Goal: Information Seeking & Learning: Understand process/instructions

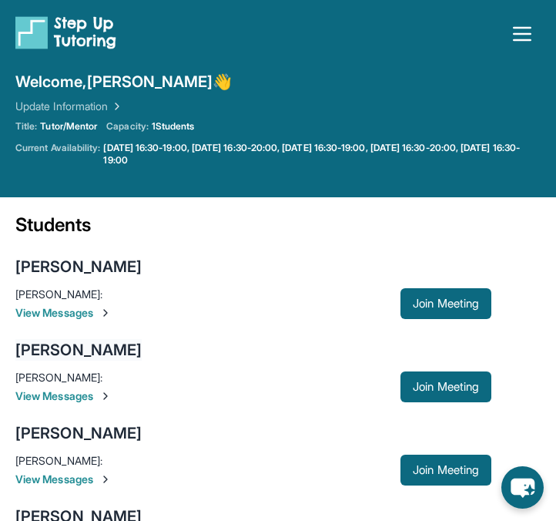
click at [119, 350] on div "[PERSON_NAME]" at bounding box center [78, 350] width 126 height 22
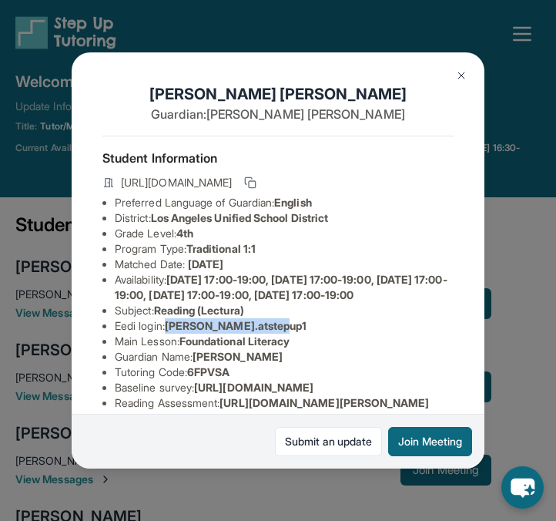
drag, startPoint x: 173, startPoint y: 344, endPoint x: 286, endPoint y: 340, distance: 113.3
click at [286, 333] on li "Eedi login : [PERSON_NAME].atstepup1" at bounding box center [284, 325] width 339 height 15
copy span "[PERSON_NAME].atstepup1"
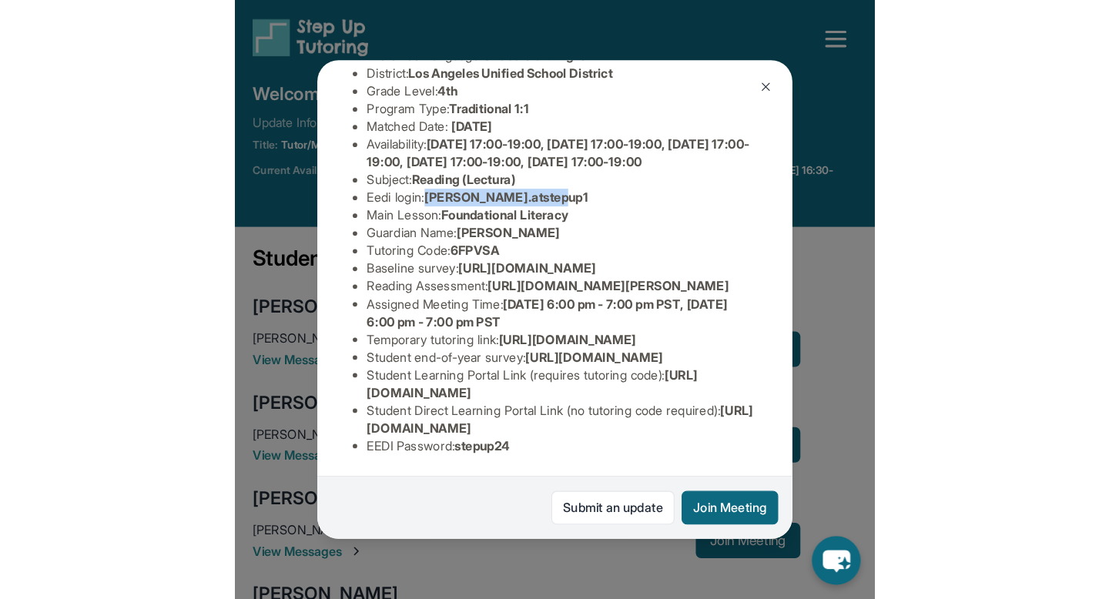
scroll to position [323, 0]
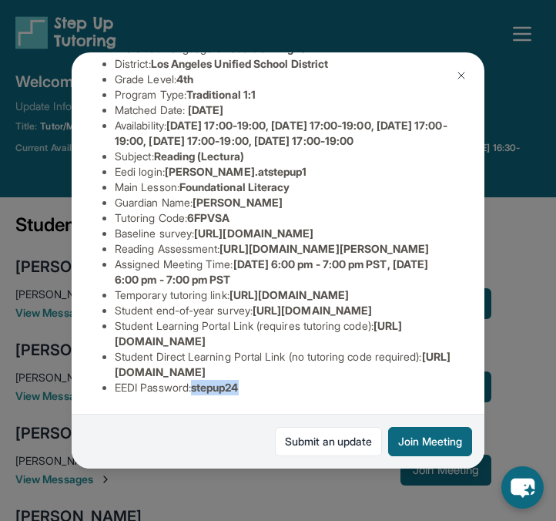
drag, startPoint x: 199, startPoint y: 389, endPoint x: 263, endPoint y: 390, distance: 63.9
click at [263, 390] on li "EEDI Password : stepup24" at bounding box center [284, 387] width 339 height 15
copy span "stepup24"
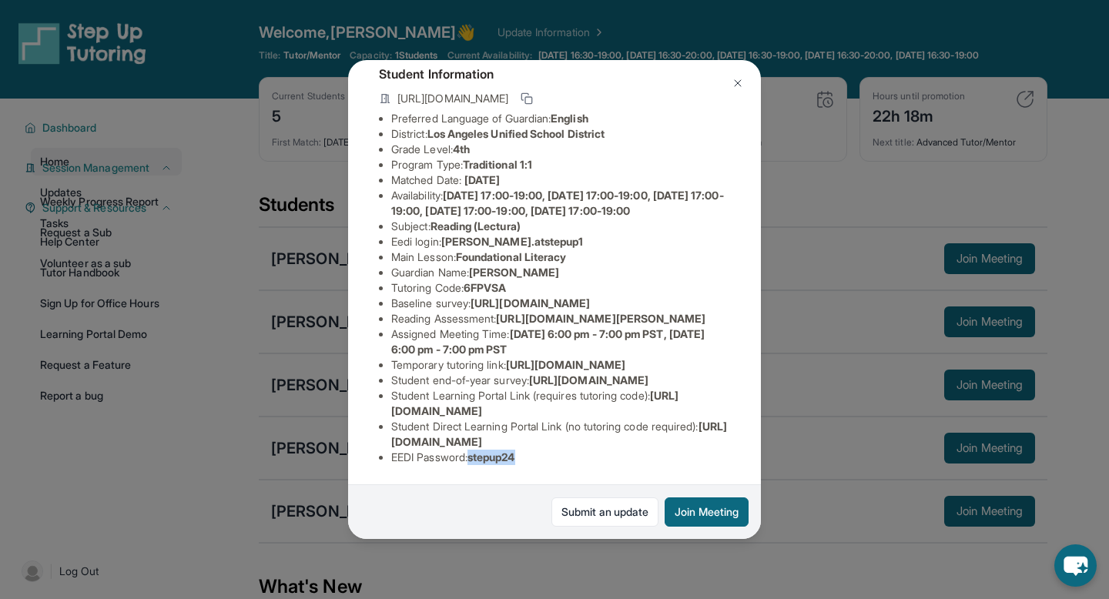
scroll to position [260, 0]
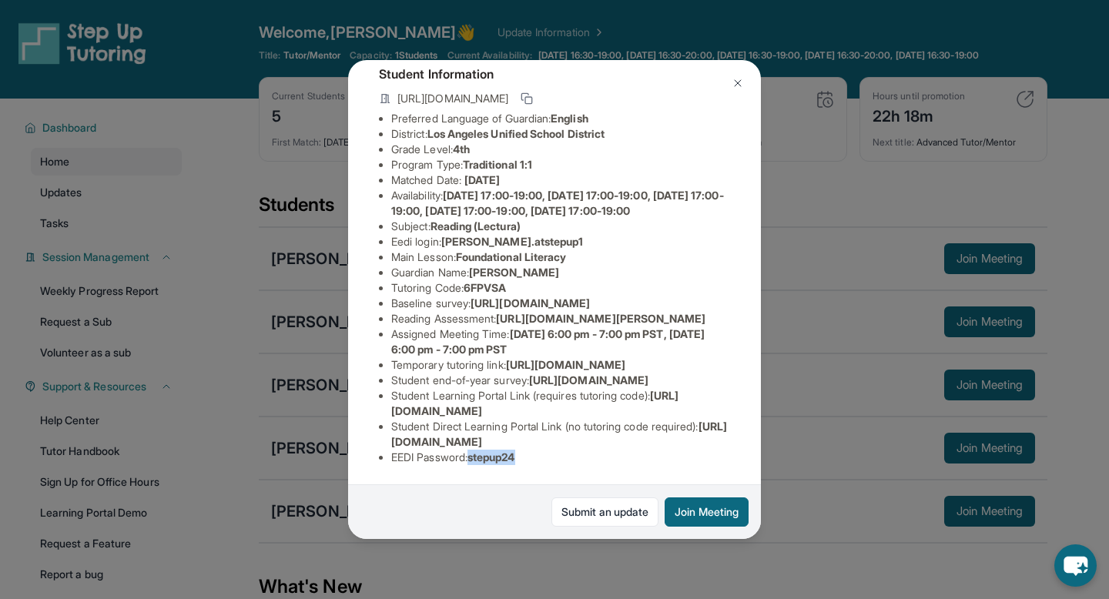
click at [555, 79] on img at bounding box center [738, 83] width 12 height 12
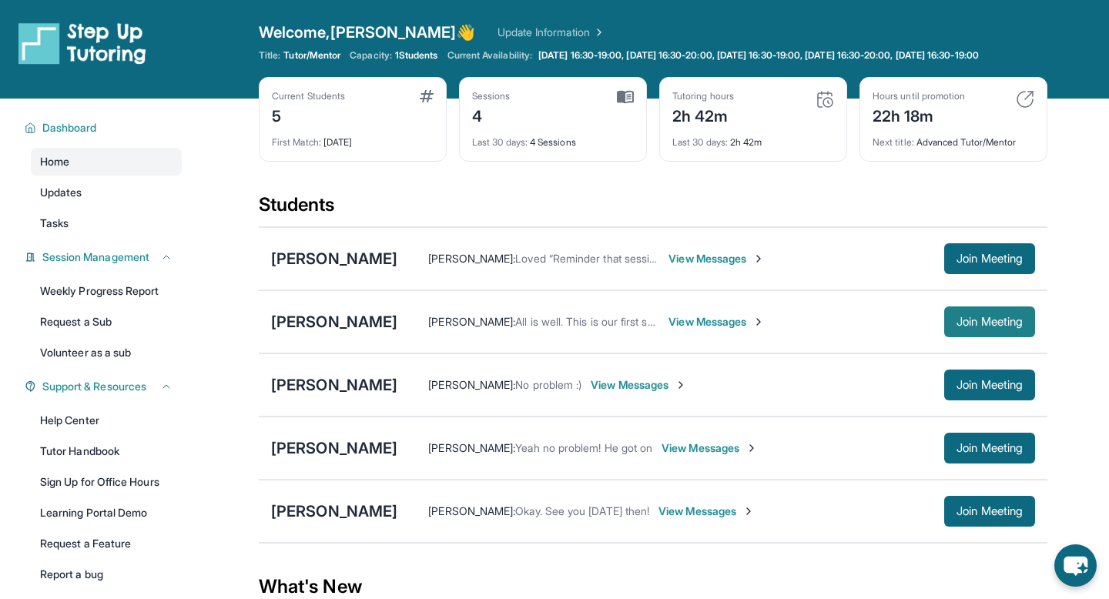
click at [555, 326] on button "Join Meeting" at bounding box center [989, 321] width 91 height 31
